Goal: Transaction & Acquisition: Purchase product/service

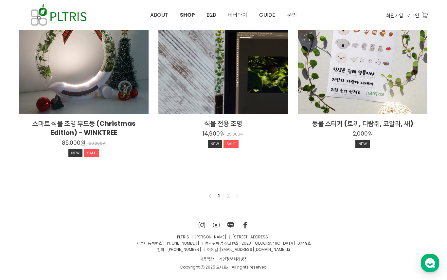
scroll to position [510, 0]
click at [229, 193] on link "2" at bounding box center [229, 196] width 8 height 8
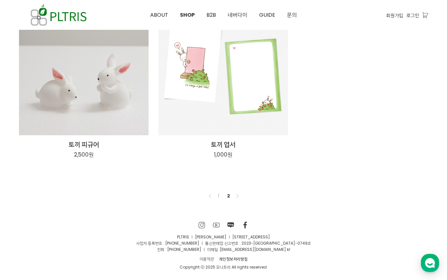
scroll to position [106, 0]
click at [220, 194] on link "1" at bounding box center [219, 196] width 8 height 8
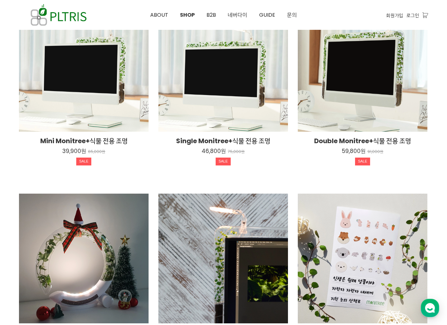
scroll to position [299, 0]
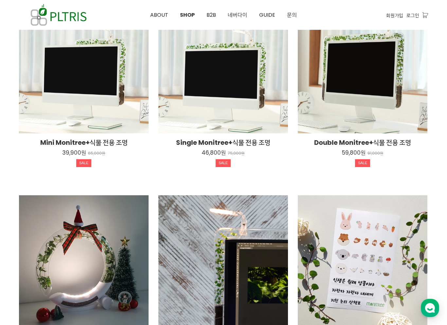
click at [57, 69] on div "Mini Monitree+식물 전용 조명 39,900원 65,000원 SALE" at bounding box center [84, 69] width 130 height 130
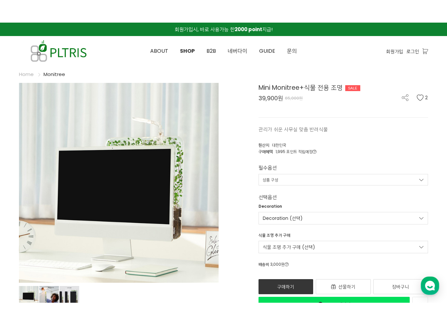
scroll to position [11, 0]
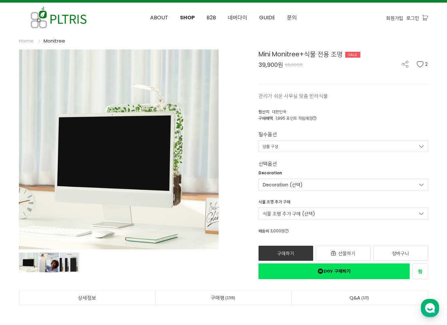
click at [375, 141] on link "상품 구성" at bounding box center [344, 146] width 170 height 11
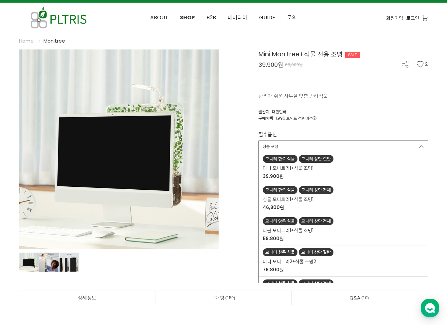
click at [376, 108] on div at bounding box center [223, 162] width 447 height 325
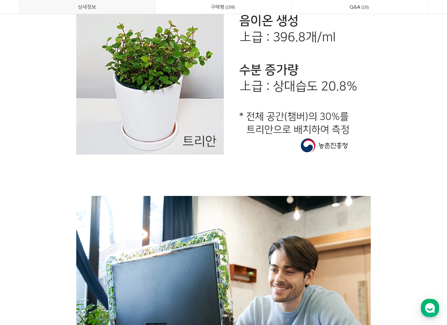
scroll to position [11127, 0]
